Goal: Check status: Check status

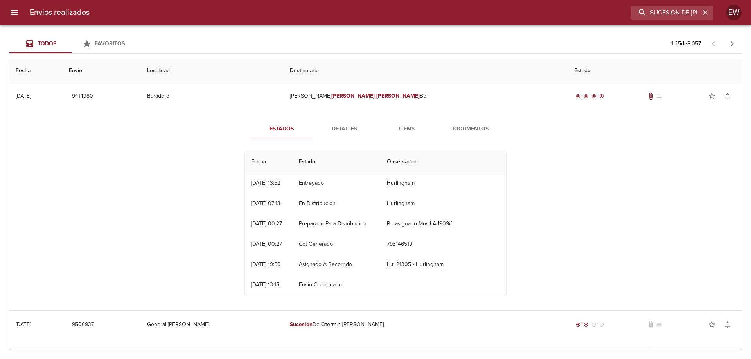
scroll to position [41, 0]
click at [707, 13] on icon "button" at bounding box center [705, 13] width 8 height 8
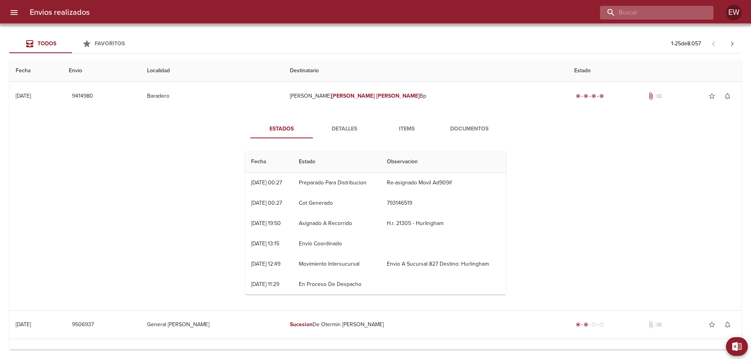
click at [678, 14] on input "buscar" at bounding box center [650, 13] width 100 height 14
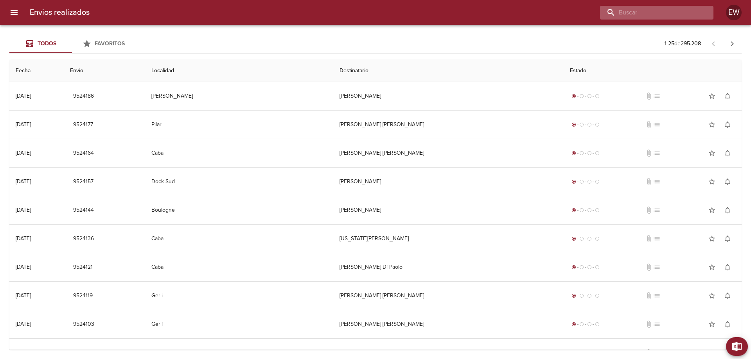
scroll to position [0, 0]
type input "8"
type input "9261025"
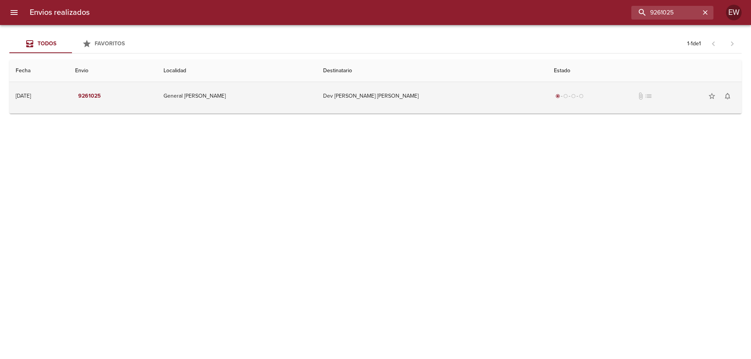
click at [373, 94] on td "Dev [PERSON_NAME] [PERSON_NAME]" at bounding box center [432, 96] width 231 height 28
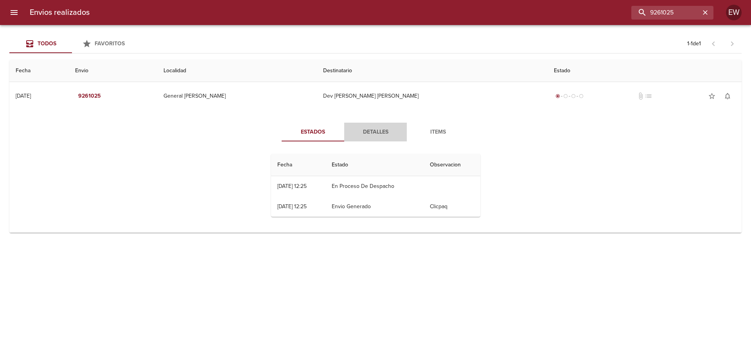
click at [379, 129] on span "Detalles" at bounding box center [375, 132] width 53 height 10
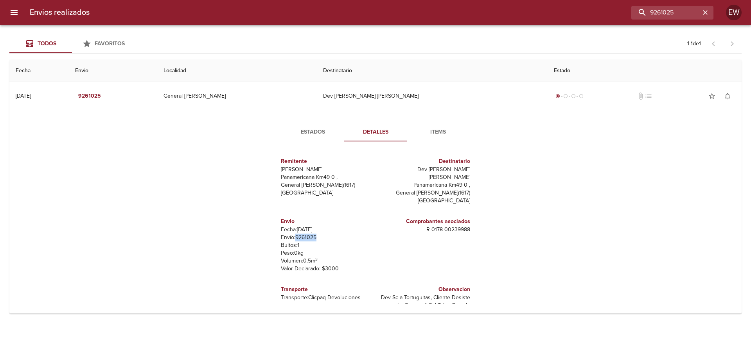
drag, startPoint x: 321, startPoint y: 229, endPoint x: 294, endPoint y: 229, distance: 27.4
click at [294, 234] on p "Envío: 9261025" at bounding box center [327, 238] width 92 height 8
copy p "9261025"
drag, startPoint x: 467, startPoint y: 171, endPoint x: 410, endPoint y: 170, distance: 57.1
click at [410, 170] on div "Destinatario Dev [PERSON_NAME] [PERSON_NAME] Panamericana Km49 0 , General [PER…" at bounding box center [424, 181] width 98 height 60
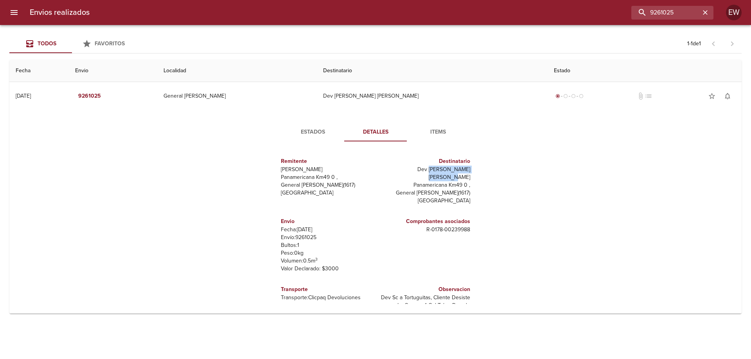
copy p "[PERSON_NAME] [PERSON_NAME]"
